Goal: Task Accomplishment & Management: Manage account settings

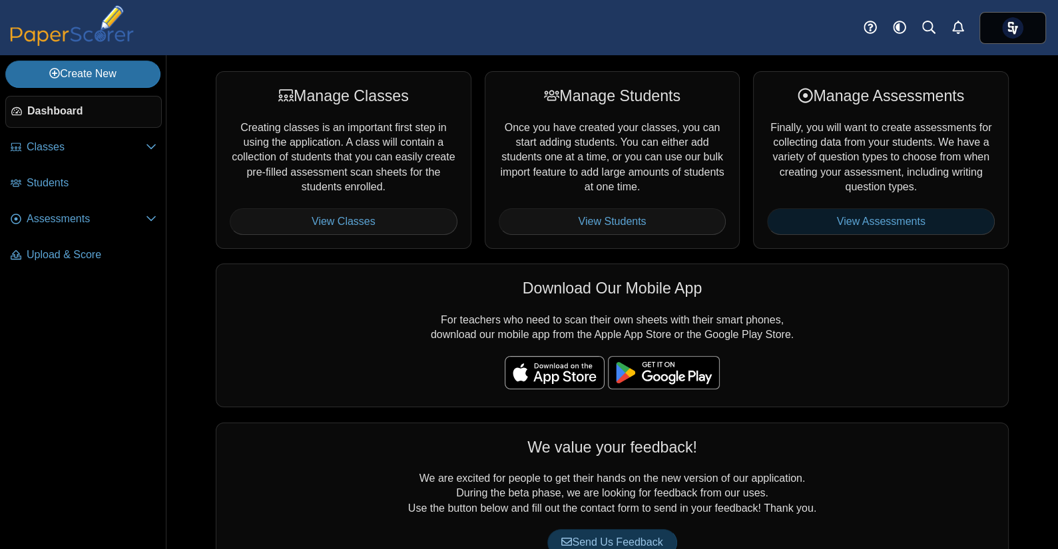
click at [829, 216] on link "View Assessments" at bounding box center [881, 221] width 228 height 27
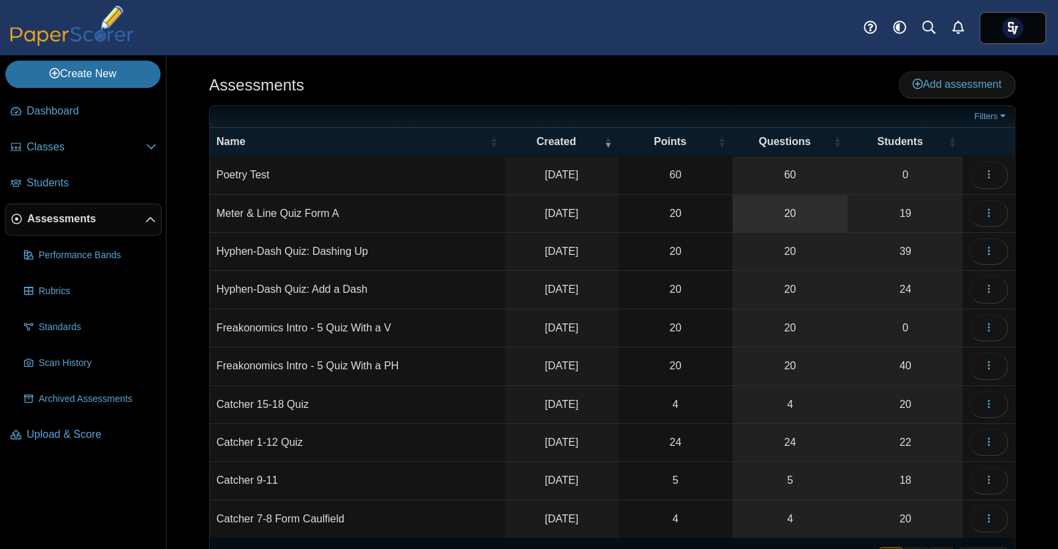
scroll to position [51, 0]
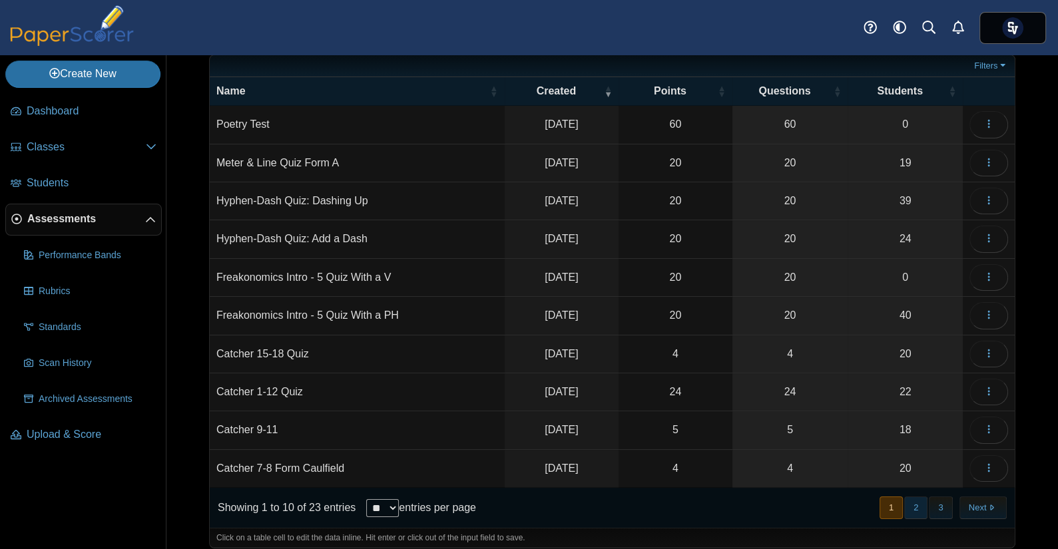
click at [904, 498] on button "2" at bounding box center [915, 508] width 23 height 22
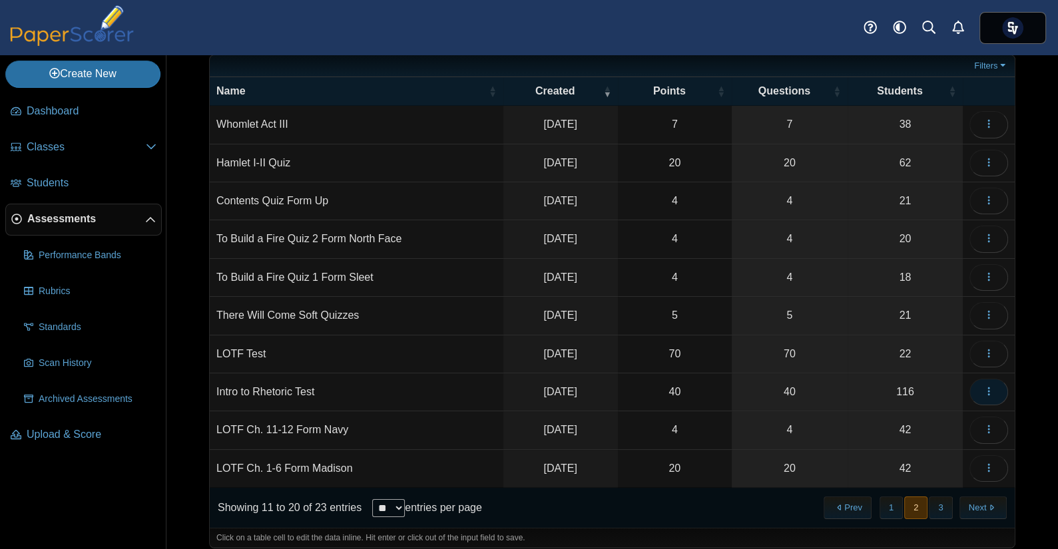
click at [983, 386] on icon "button" at bounding box center [988, 391] width 11 height 11
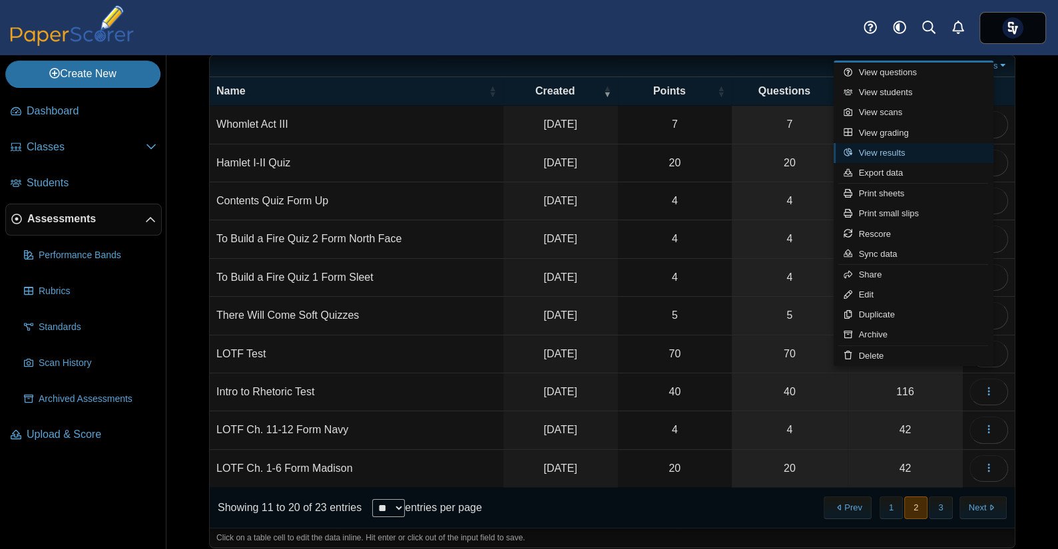
click at [891, 150] on link "View results" at bounding box center [913, 153] width 160 height 20
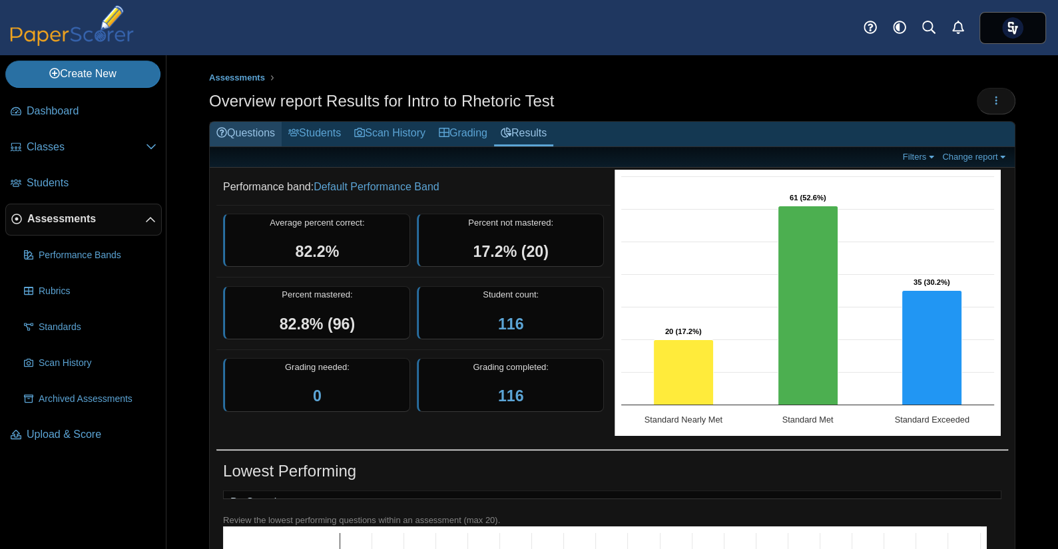
click at [260, 123] on link "Questions" at bounding box center [246, 134] width 72 height 25
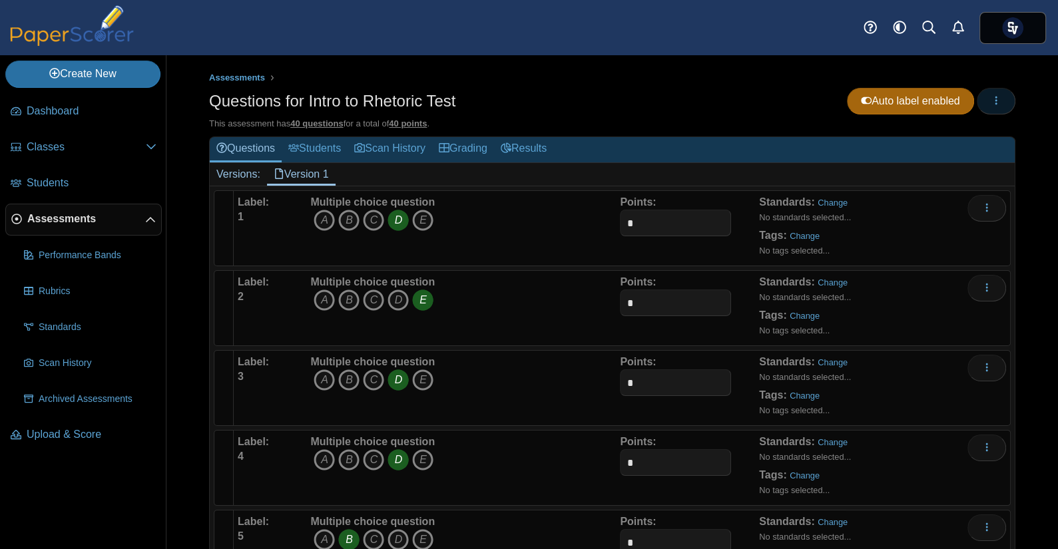
click at [991, 101] on button "button" at bounding box center [996, 101] width 39 height 27
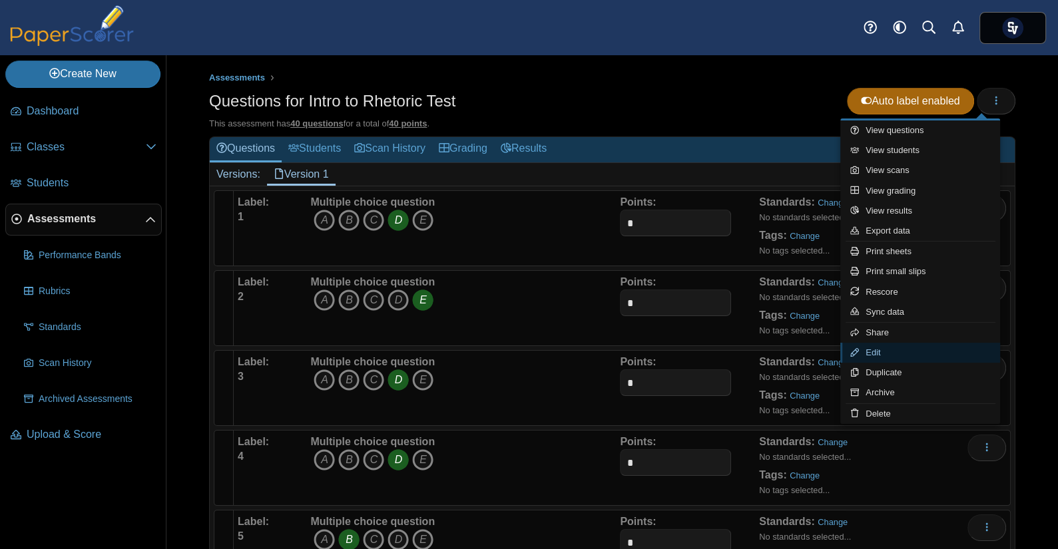
click at [905, 351] on link "Edit" at bounding box center [920, 353] width 160 height 20
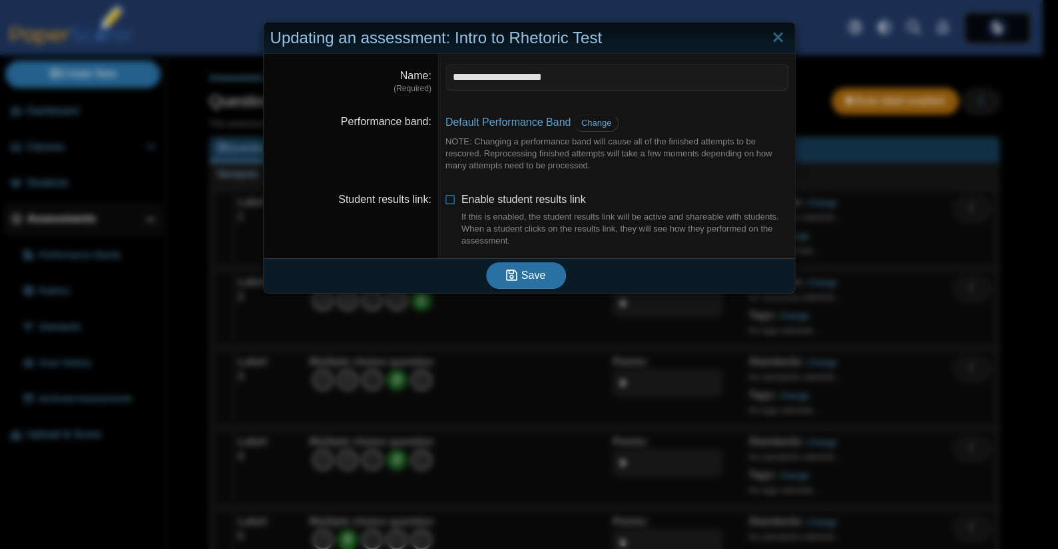
click at [512, 112] on dd "Default Performance Band Change NOTE: Changing a performance band will cause al…" at bounding box center [617, 144] width 356 height 78
click at [511, 119] on link "Default Performance Band" at bounding box center [508, 121] width 126 height 11
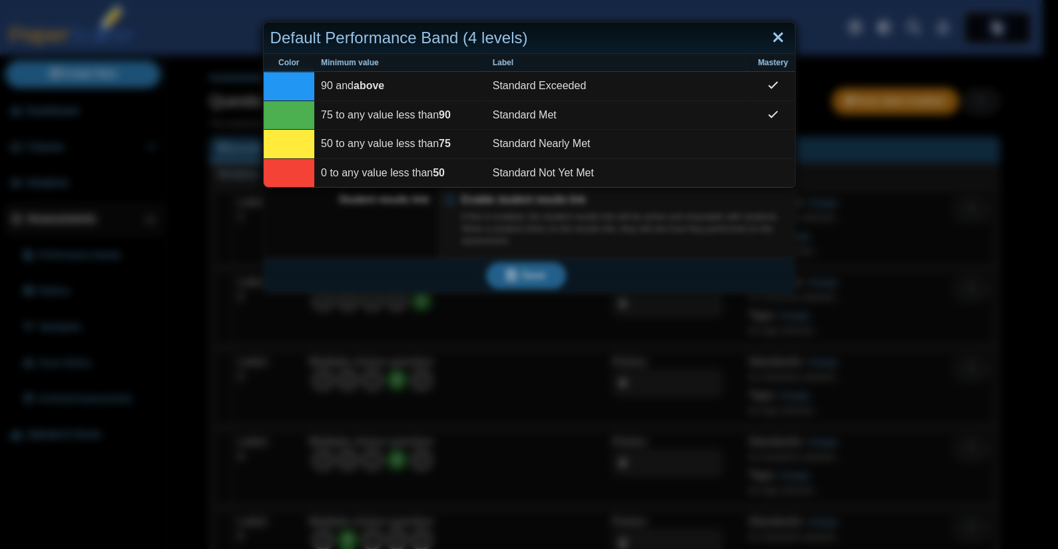
click at [775, 36] on link "Close" at bounding box center [778, 38] width 21 height 23
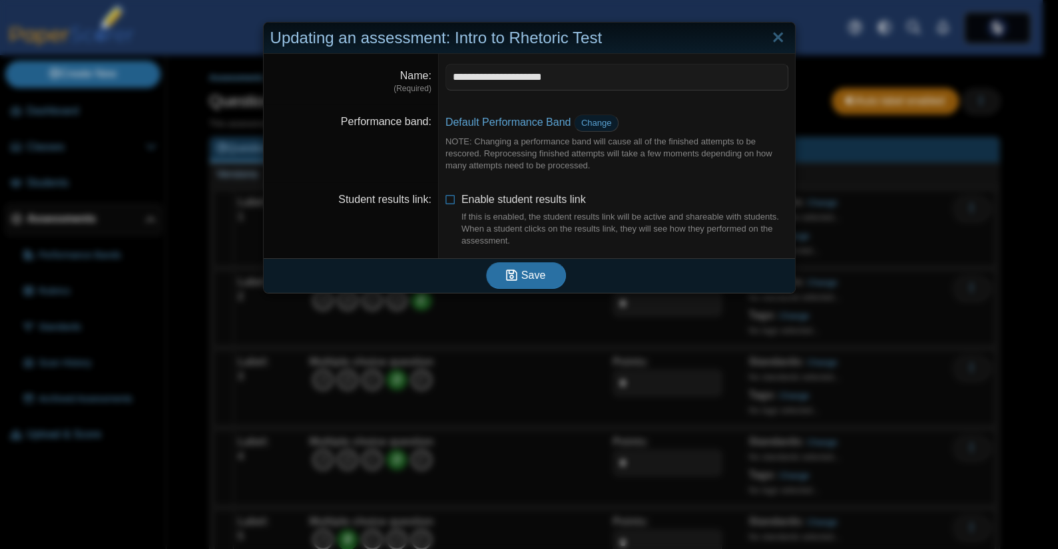
click at [589, 122] on span "Change" at bounding box center [596, 123] width 31 height 10
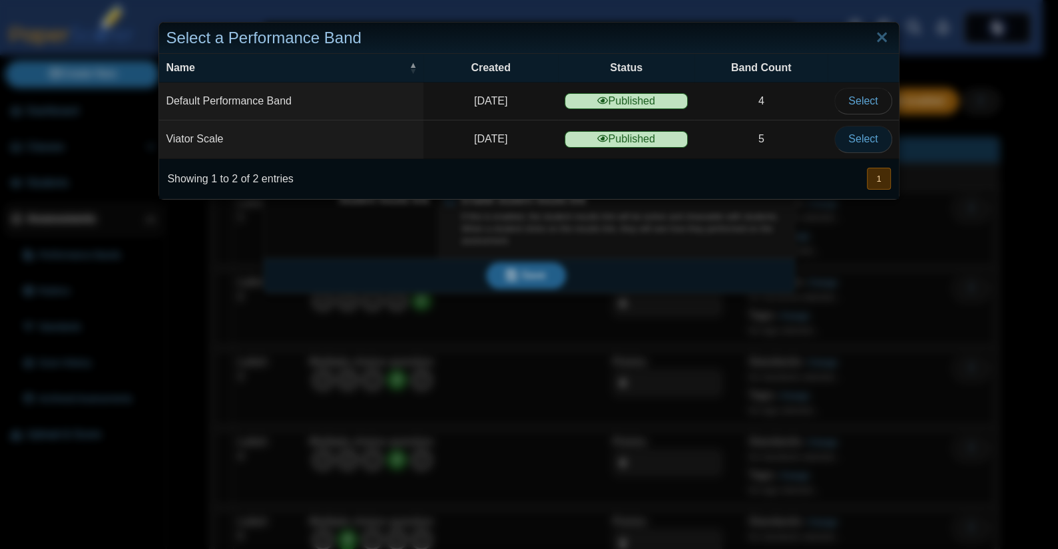
click at [848, 143] on span "Select" at bounding box center [862, 138] width 29 height 11
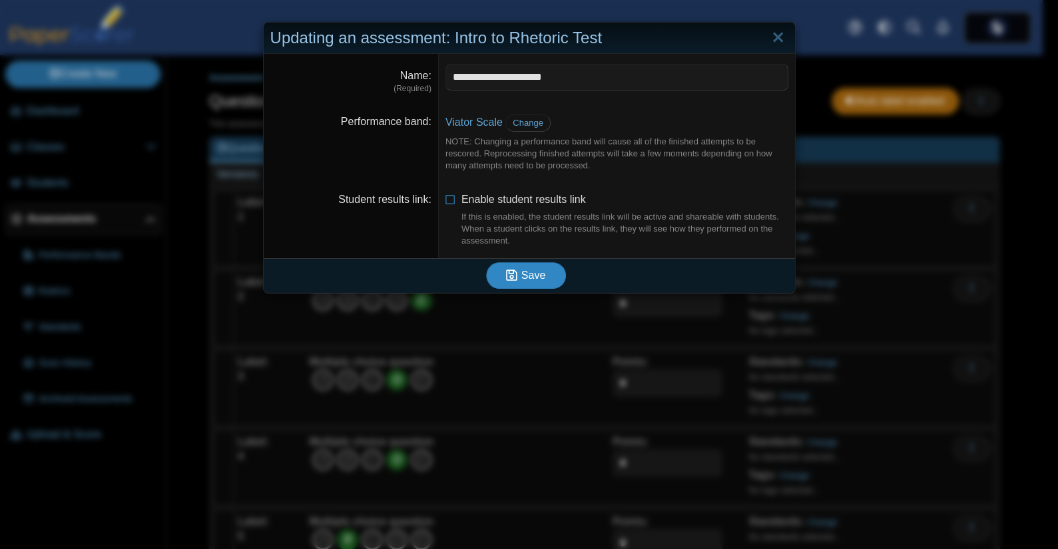
click at [531, 272] on span "Save" at bounding box center [533, 275] width 24 height 11
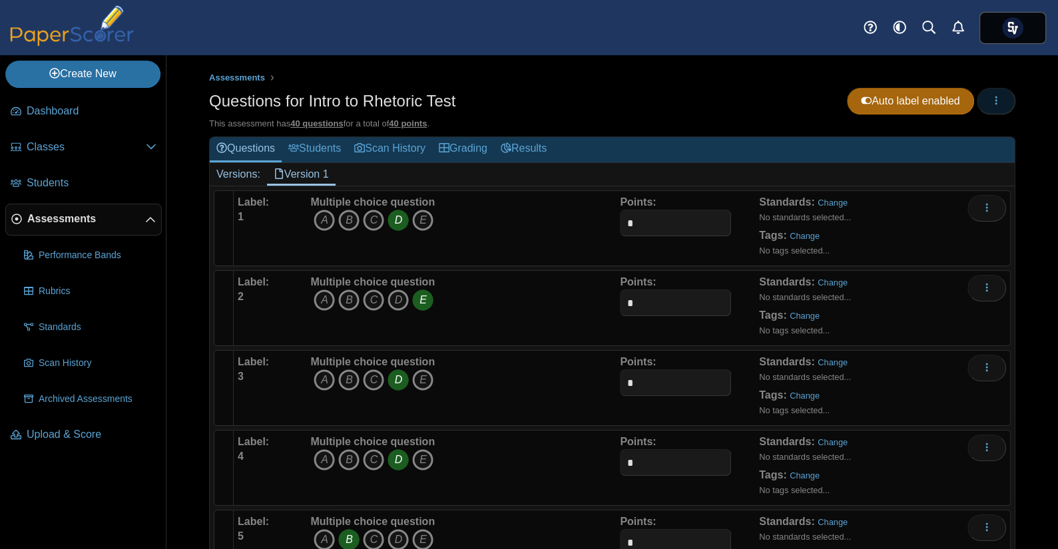
click at [991, 105] on icon "button" at bounding box center [996, 100] width 11 height 11
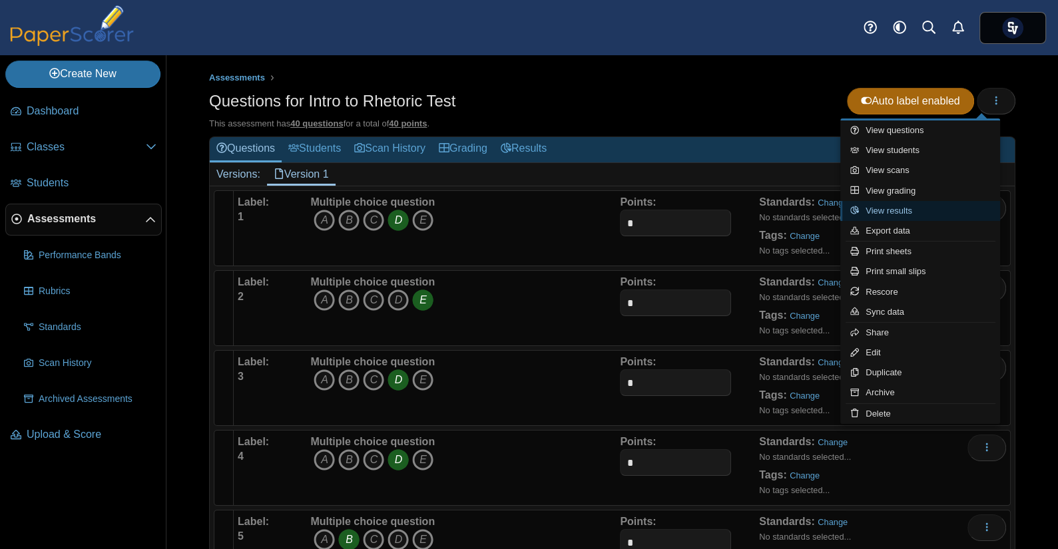
click at [907, 202] on link "View results" at bounding box center [920, 211] width 160 height 20
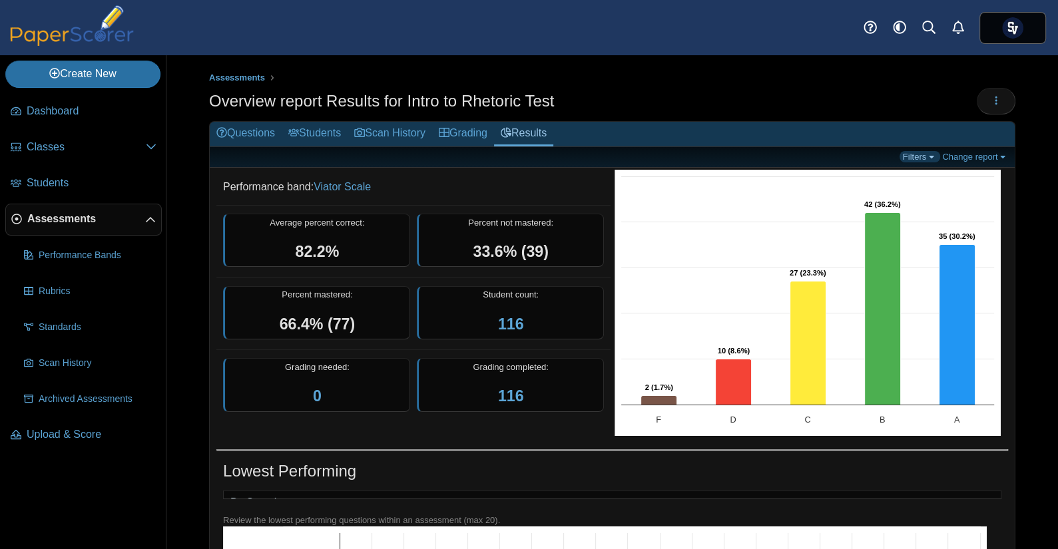
click at [899, 151] on link "Filters" at bounding box center [919, 156] width 41 height 11
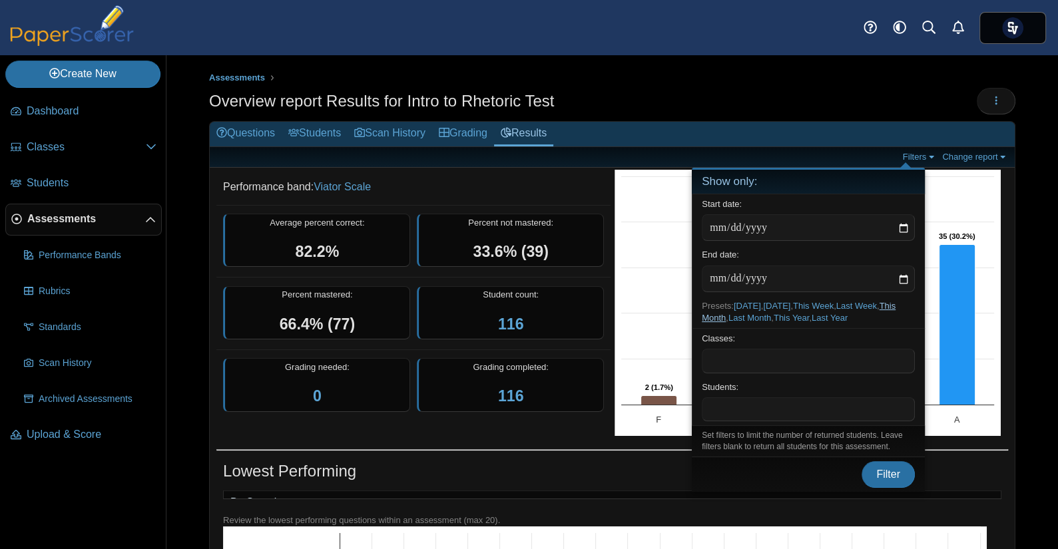
click at [889, 302] on div "Presets: Today , Yesterday , This Week , Last Week , This Month , Last Month , …" at bounding box center [808, 312] width 233 height 32
click at [889, 302] on link "This Month" at bounding box center [799, 312] width 194 height 22
type input "**********"
click at [885, 473] on span "Filter" at bounding box center [888, 474] width 24 height 11
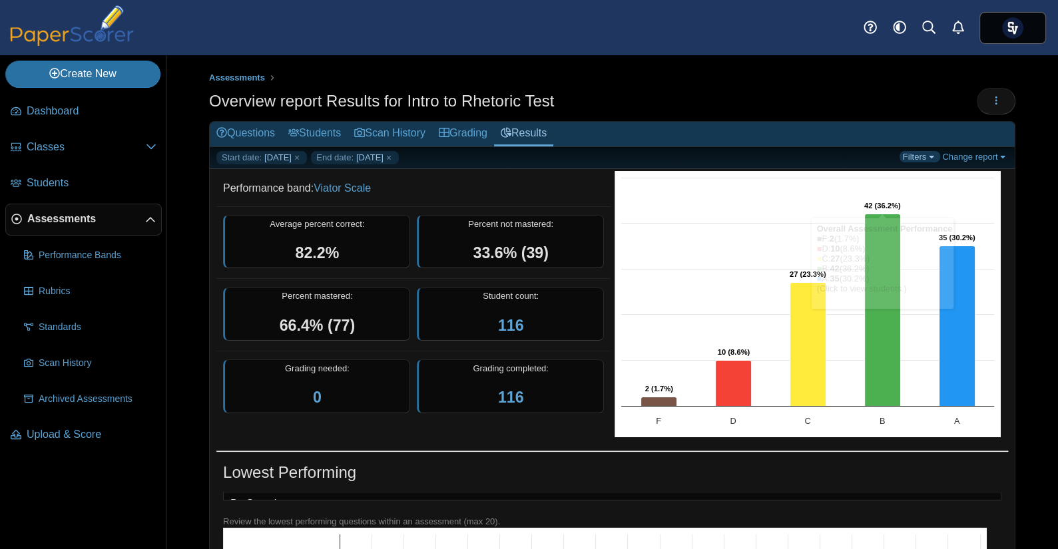
click at [901, 158] on link "Filters" at bounding box center [919, 156] width 41 height 11
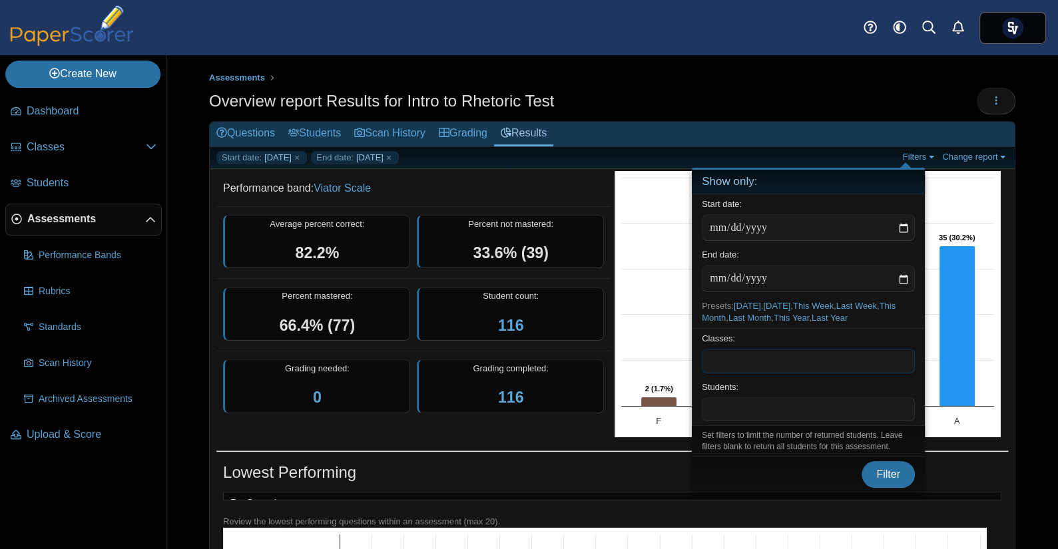
click at [759, 353] on span at bounding box center [808, 360] width 212 height 23
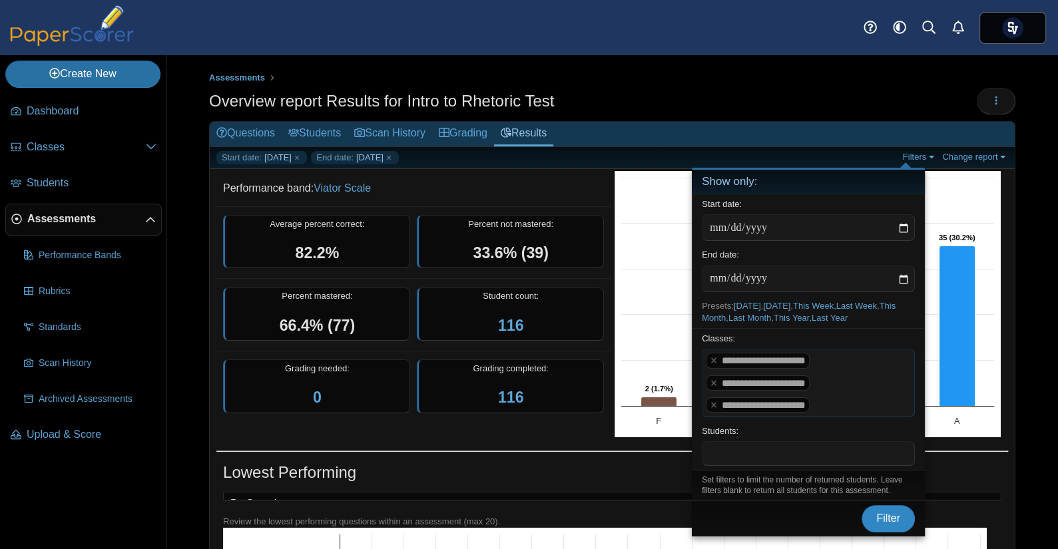
click at [883, 515] on span "Filter" at bounding box center [888, 518] width 24 height 11
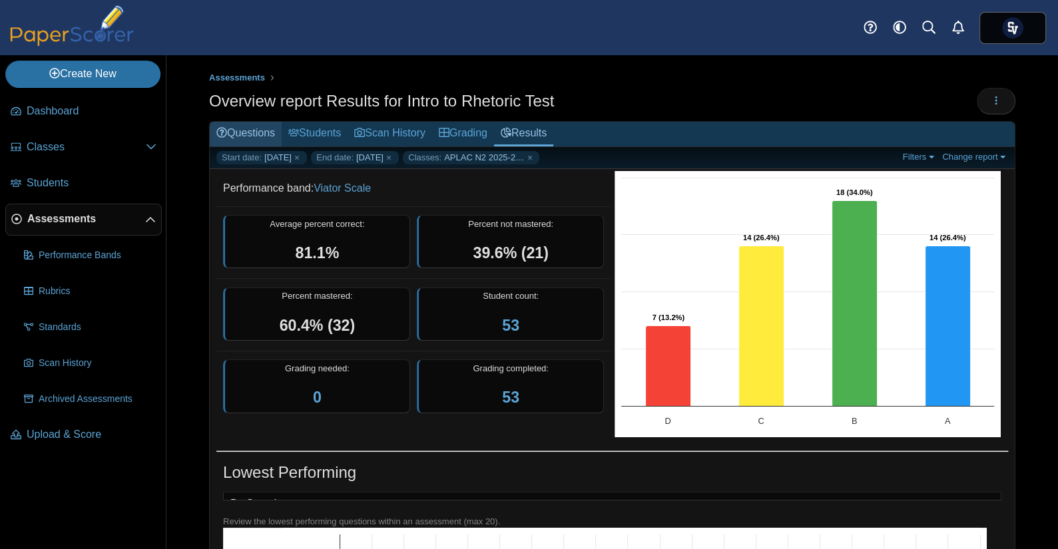
click at [240, 131] on link "Questions" at bounding box center [246, 134] width 72 height 25
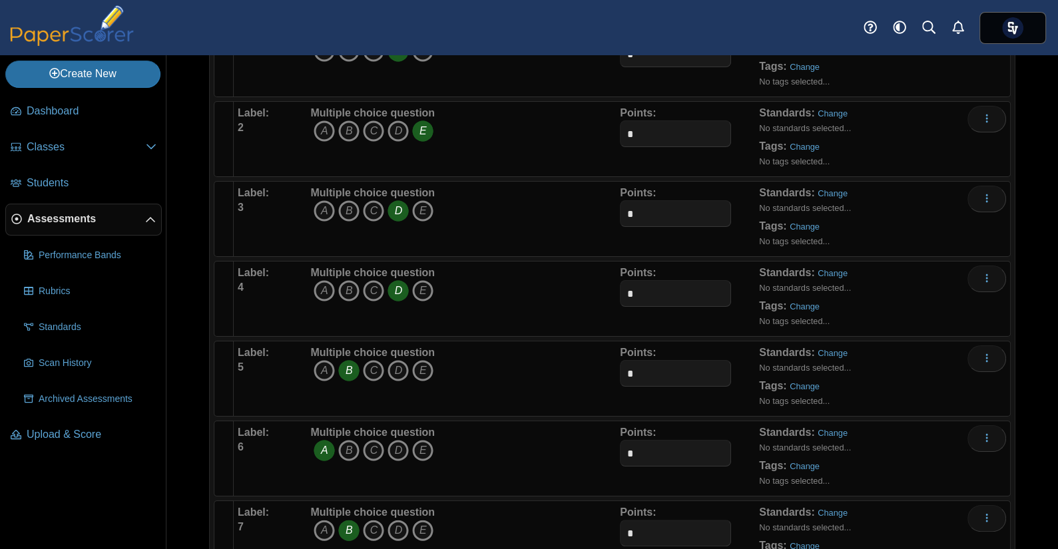
scroll to position [168, 0]
click at [347, 285] on icon "B" at bounding box center [348, 291] width 21 height 21
click at [398, 283] on icon "D" at bounding box center [397, 291] width 21 height 21
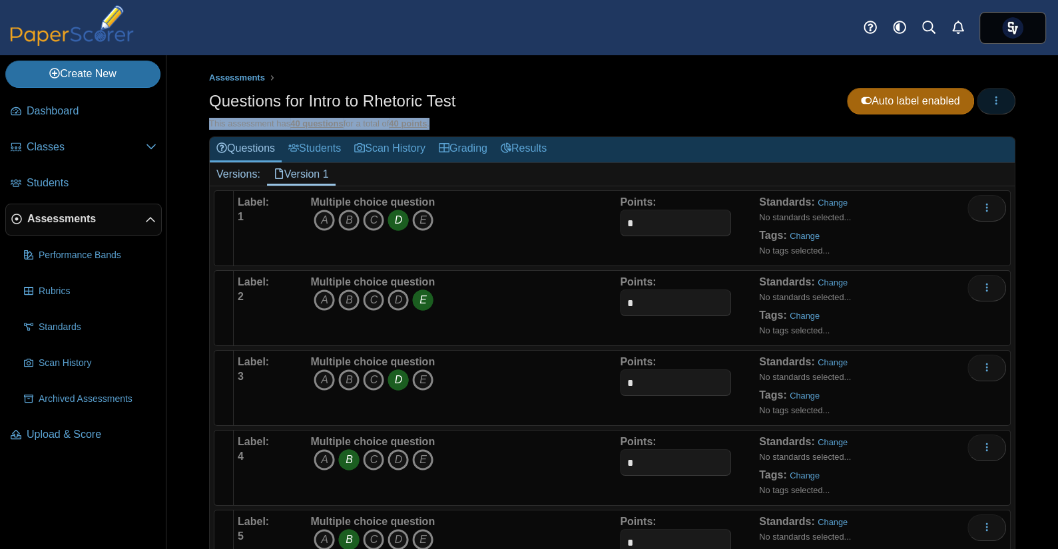
drag, startPoint x: 580, startPoint y: 129, endPoint x: 983, endPoint y: 104, distance: 403.5
click at [991, 104] on icon "button" at bounding box center [996, 100] width 11 height 11
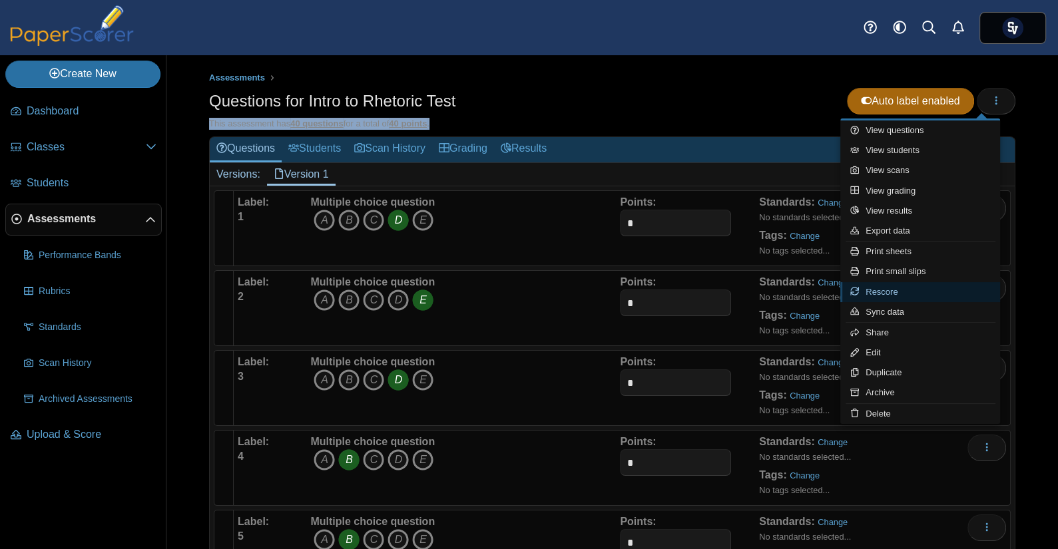
click at [893, 297] on link "Rescore" at bounding box center [920, 292] width 160 height 20
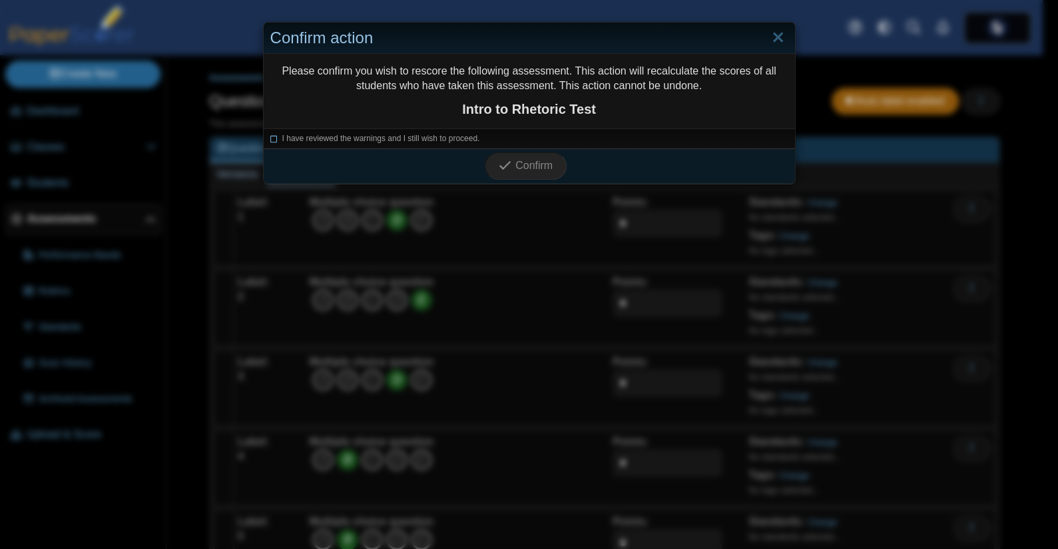
click at [430, 134] on span "I have reviewed the warnings and I still wish to proceed." at bounding box center [381, 138] width 198 height 9
click at [511, 153] on button "Confirm" at bounding box center [526, 165] width 82 height 27
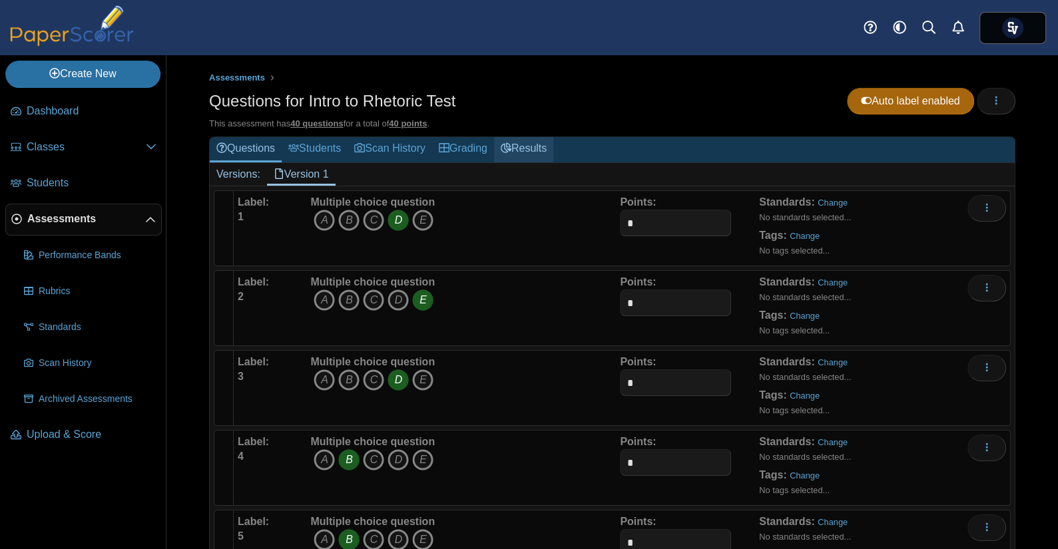
click at [527, 146] on link "Results" at bounding box center [523, 149] width 59 height 25
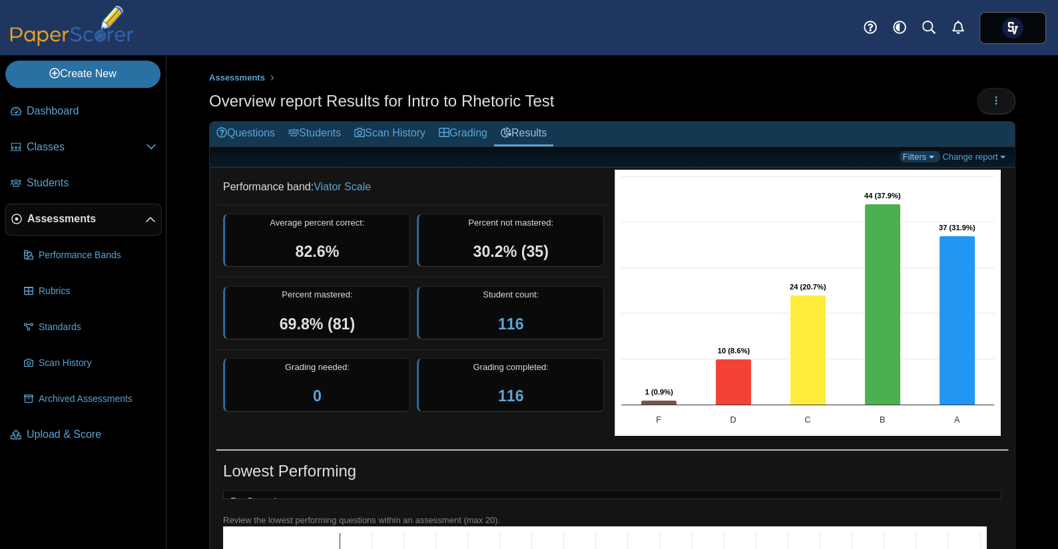
click at [910, 151] on link "Filters" at bounding box center [919, 156] width 41 height 11
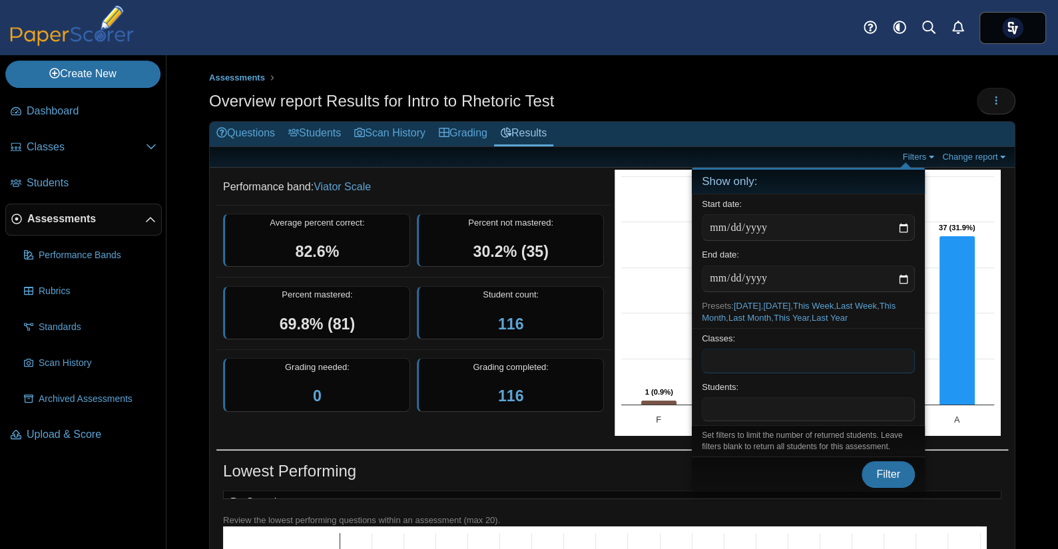
click at [740, 355] on span at bounding box center [808, 360] width 212 height 23
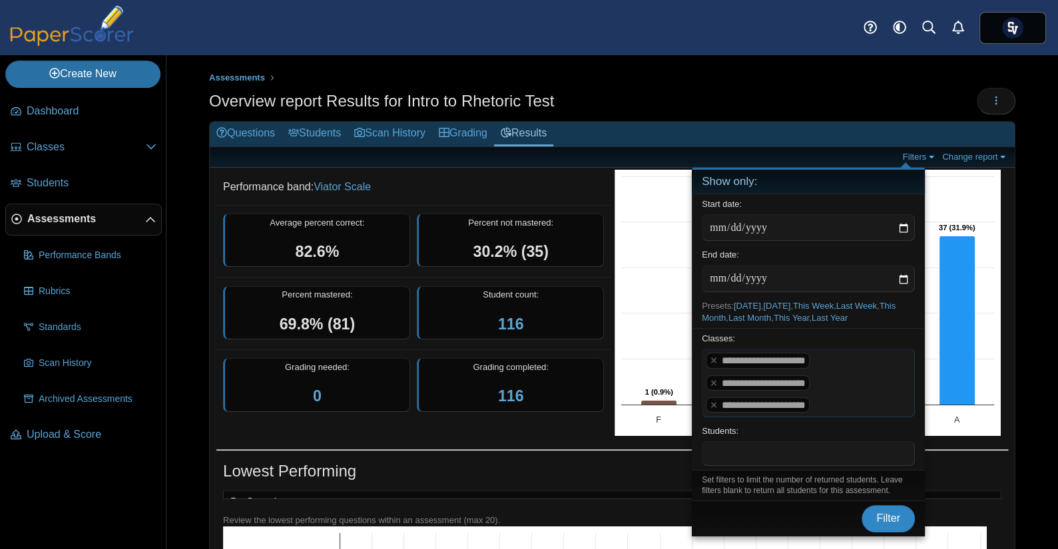
click at [890, 513] on span "Filter" at bounding box center [888, 518] width 24 height 11
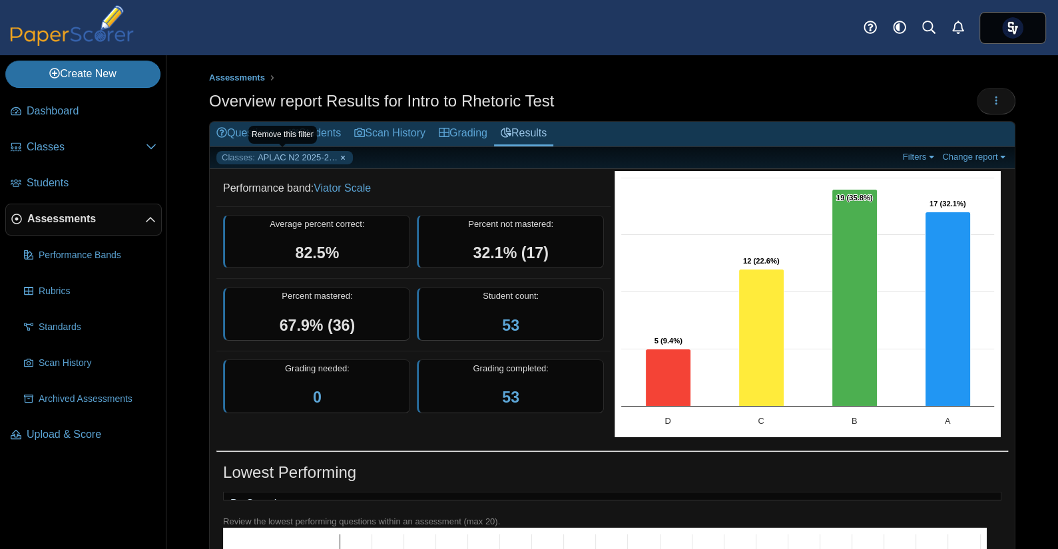
click at [340, 154] on link "Classes: APLAC N2 2025-26, APLAC N3 2025-26, APLAC R3 2025-26" at bounding box center [284, 157] width 136 height 13
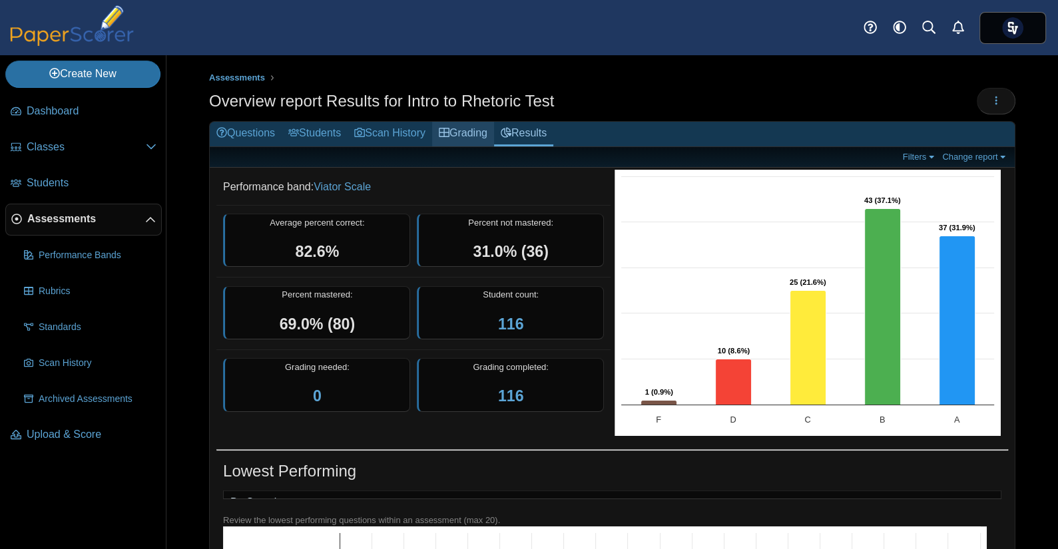
click at [470, 122] on link "Grading" at bounding box center [463, 134] width 62 height 25
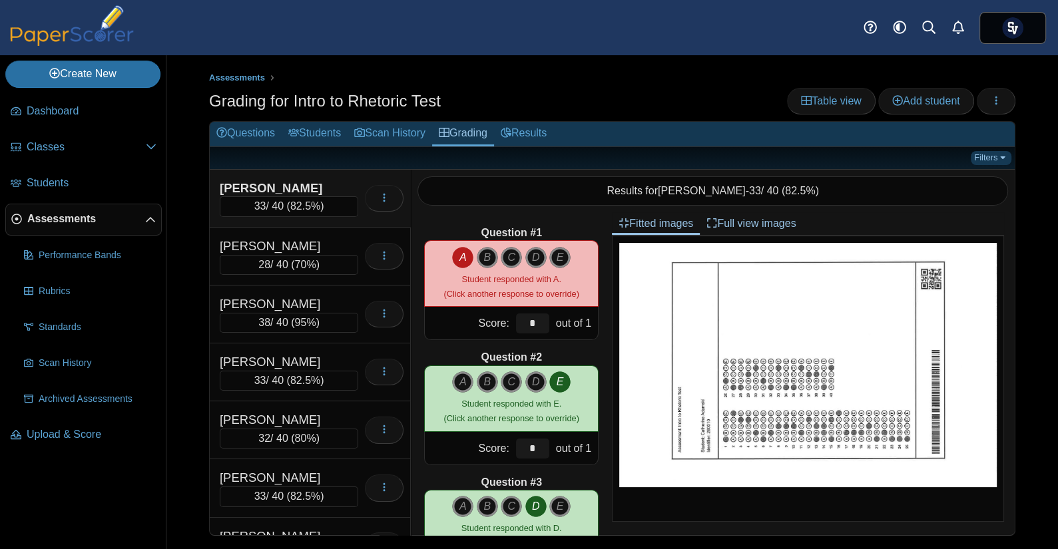
click at [993, 152] on link "Filters" at bounding box center [991, 157] width 41 height 13
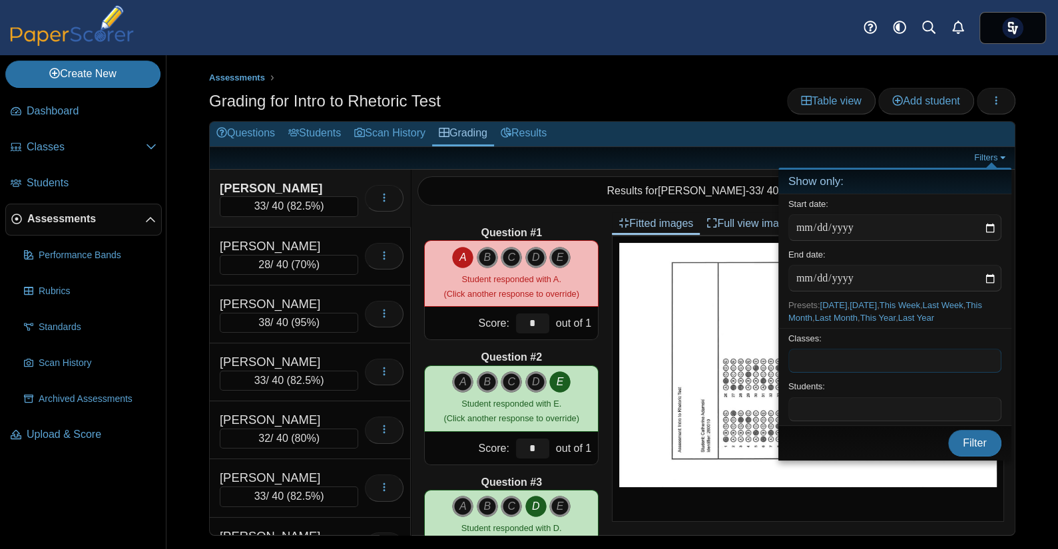
click at [819, 356] on span at bounding box center [895, 360] width 212 height 23
click at [971, 440] on span "Filter" at bounding box center [975, 442] width 24 height 11
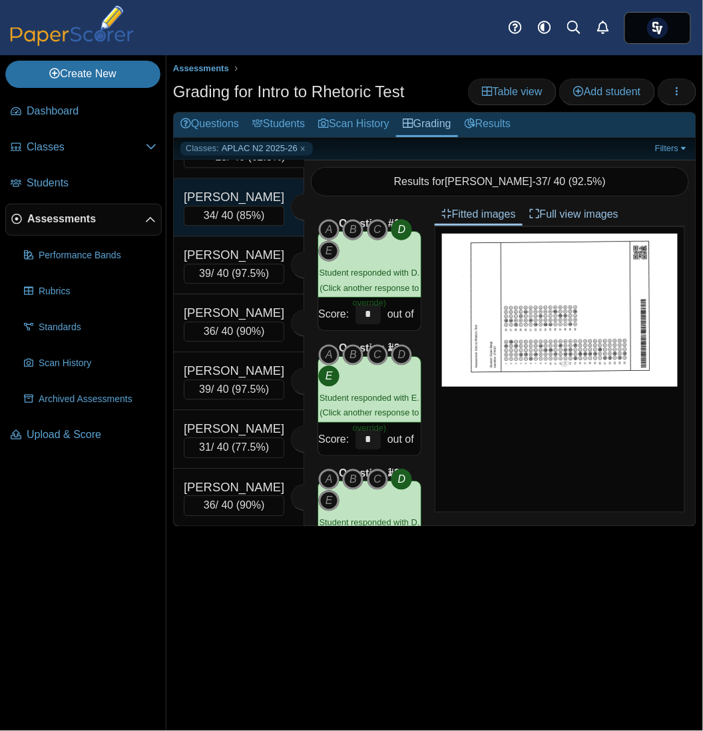
scroll to position [932, 0]
click at [646, 145] on ul "Classes: APLAC N2 2025-26" at bounding box center [415, 148] width 471 height 13
click at [296, 142] on link "Classes: APLAC N2 2025-26" at bounding box center [246, 148] width 132 height 13
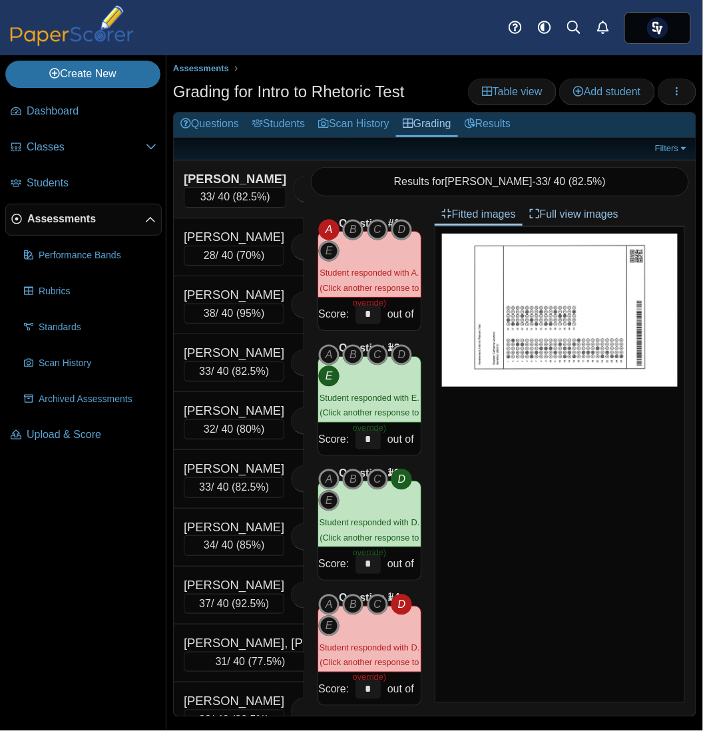
click at [664, 142] on link "Filters" at bounding box center [672, 148] width 41 height 13
click at [676, 145] on link "Filters" at bounding box center [672, 148] width 41 height 13
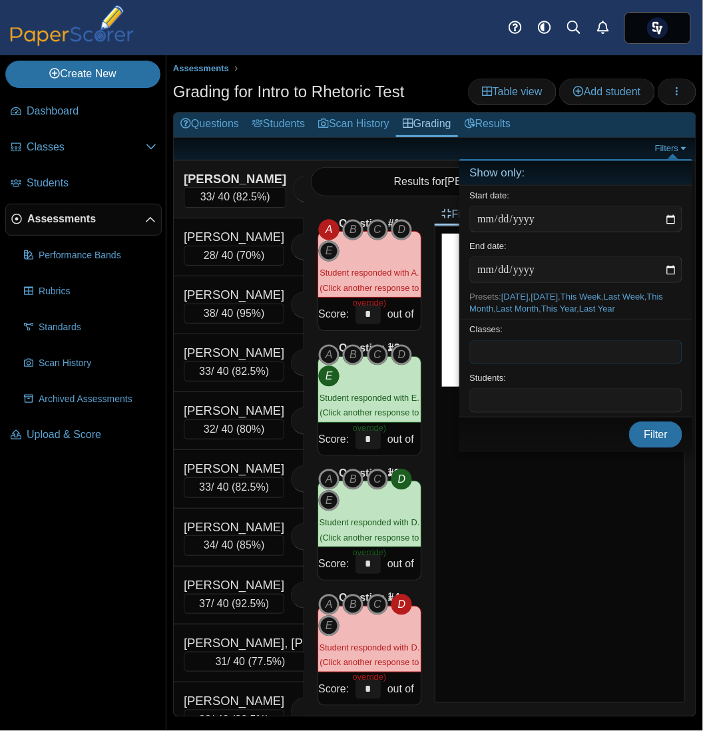
click at [511, 353] on span at bounding box center [576, 352] width 212 height 23
click at [531, 347] on span at bounding box center [593, 352] width 177 height 23
click at [661, 436] on span "Filter" at bounding box center [656, 433] width 24 height 11
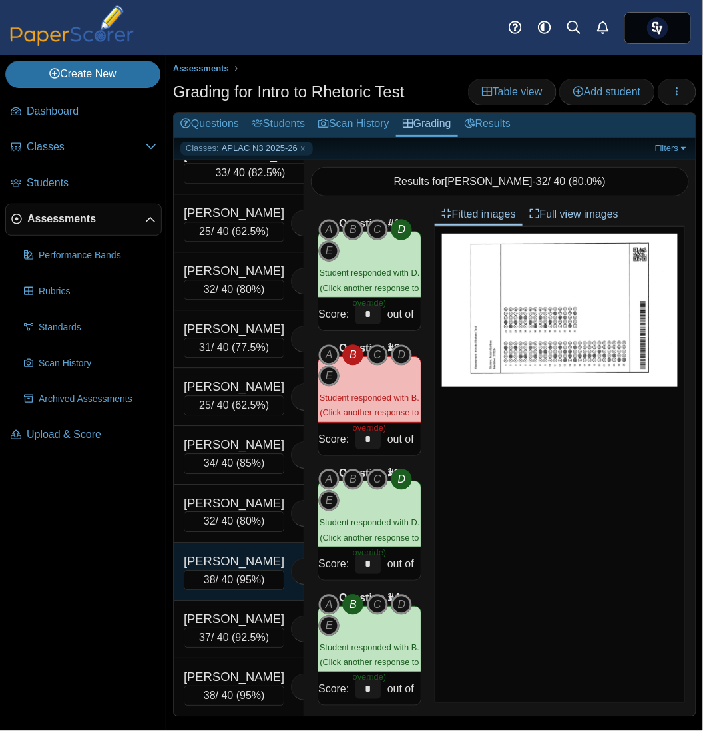
scroll to position [915, 0]
click at [671, 146] on link "Filters" at bounding box center [672, 148] width 41 height 13
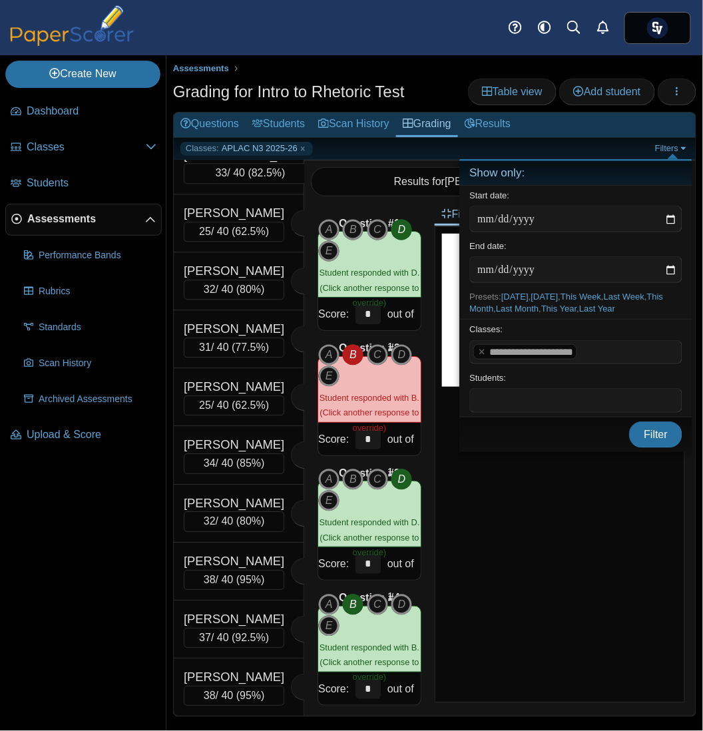
click at [482, 346] on tag "**********" at bounding box center [525, 351] width 104 height 15
click at [479, 347] on x "remove tag" at bounding box center [481, 351] width 11 height 9
click at [498, 349] on span at bounding box center [576, 352] width 212 height 23
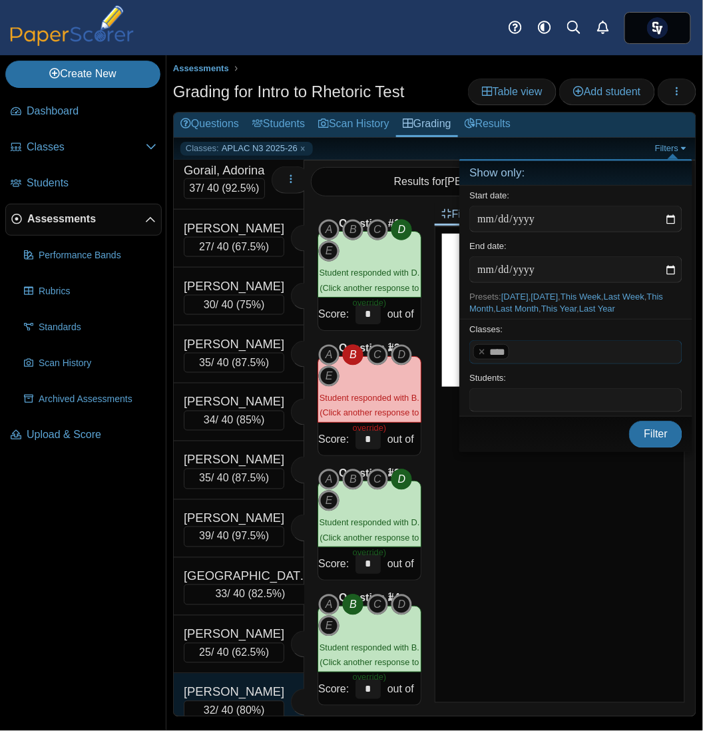
scroll to position [0, 0]
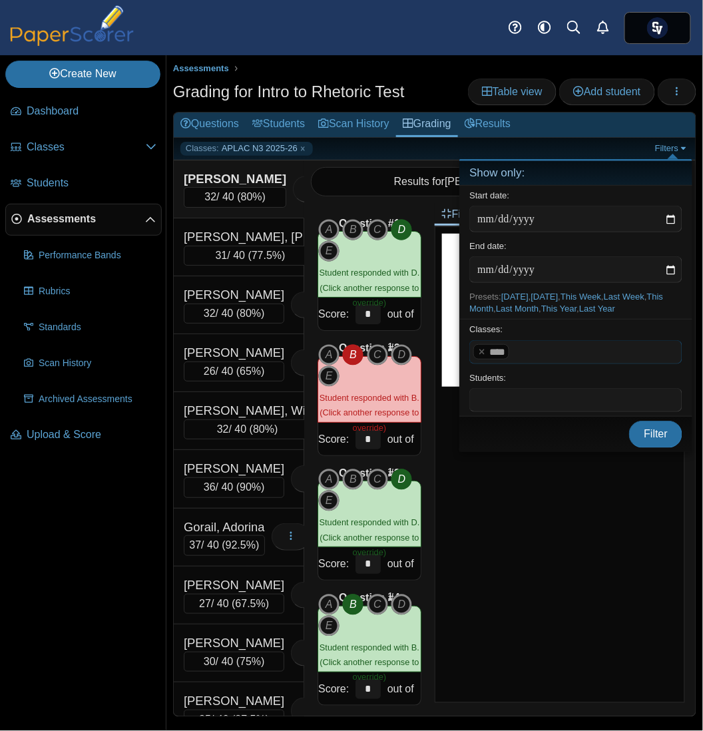
click at [529, 349] on span at bounding box center [595, 352] width 164 height 23
click at [658, 428] on span "Filter" at bounding box center [656, 433] width 24 height 11
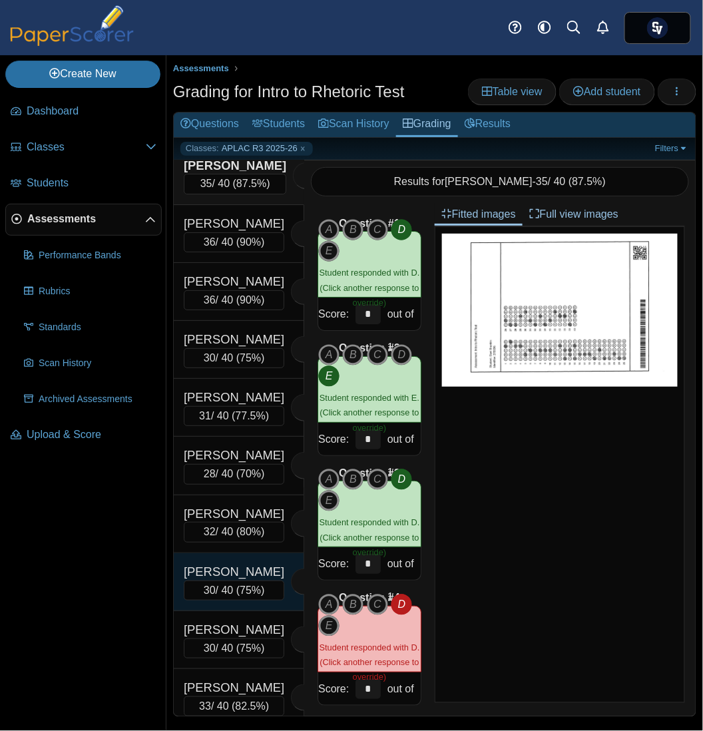
scroll to position [63, 0]
